Goal: Information Seeking & Learning: Learn about a topic

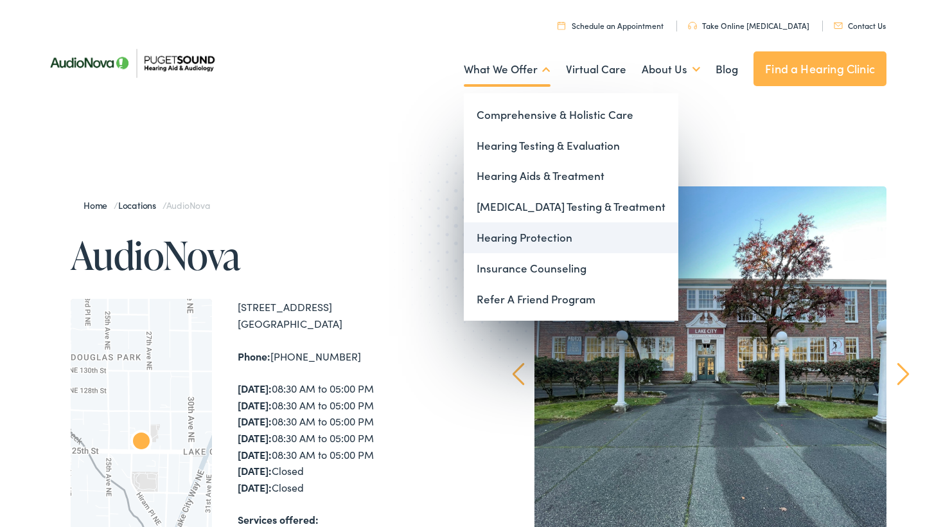
click at [499, 236] on link "Hearing Protection" at bounding box center [571, 237] width 215 height 31
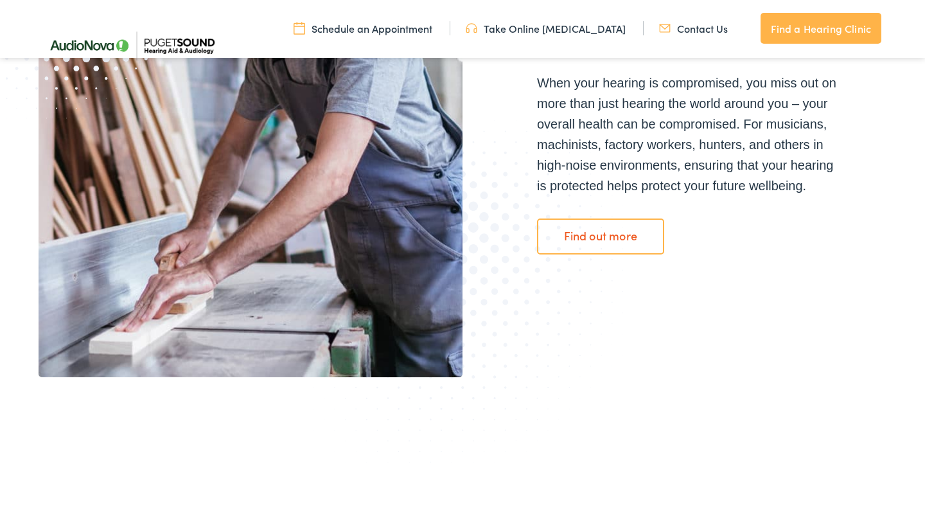
scroll to position [374, 0]
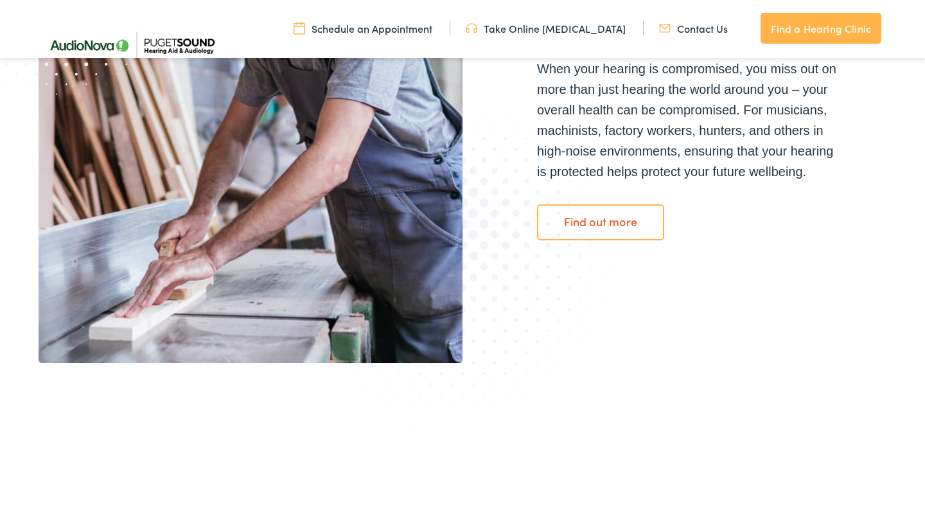
click at [588, 218] on link "Find out more" at bounding box center [600, 222] width 127 height 36
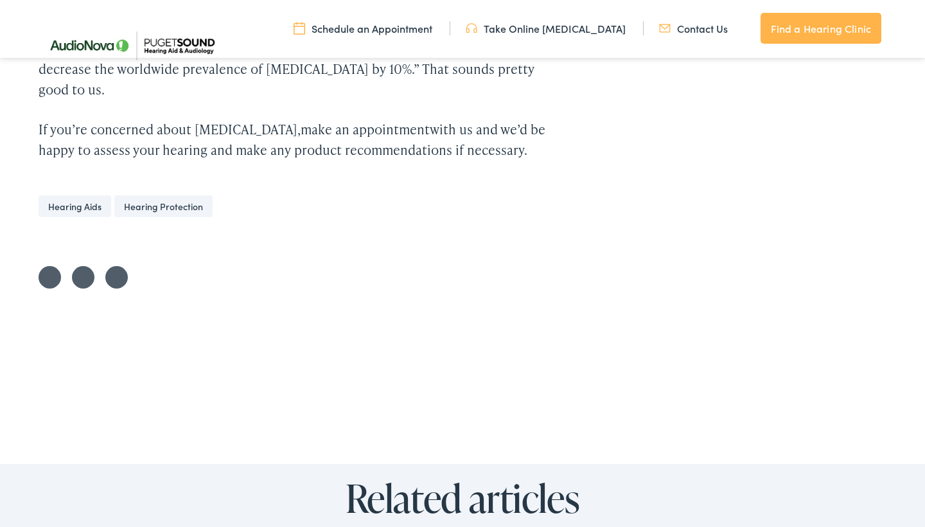
scroll to position [3314, 0]
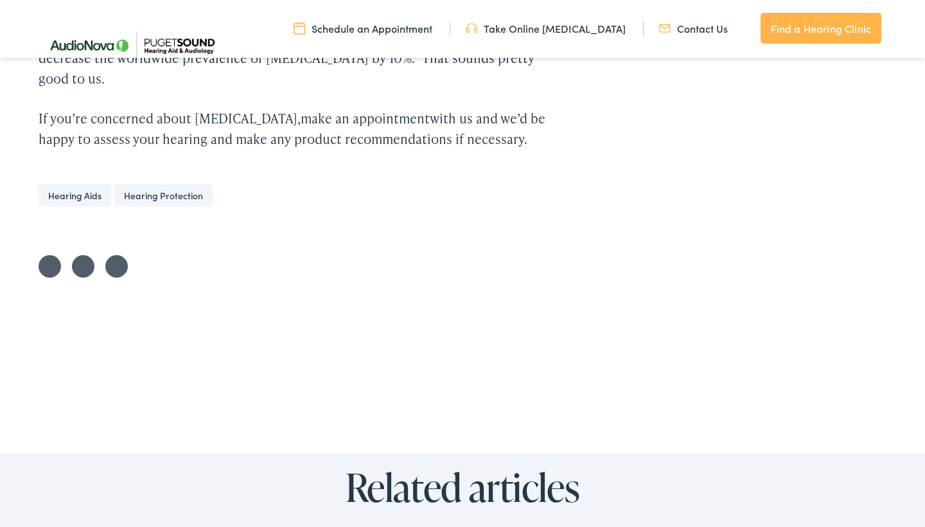
click at [181, 184] on link "Hearing Protection" at bounding box center [163, 195] width 98 height 22
